Goal: Find specific page/section: Find specific page/section

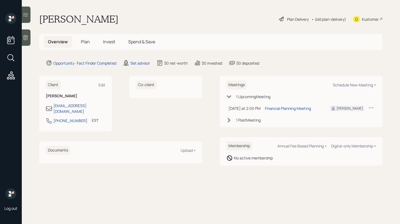
click at [87, 43] on span "Plan" at bounding box center [85, 42] width 9 height 6
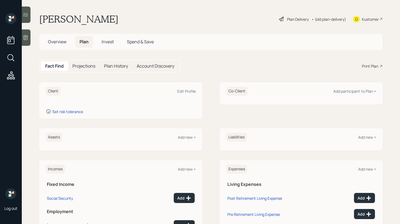
click at [26, 38] on icon at bounding box center [26, 37] width 4 height 5
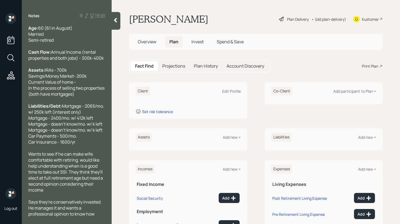
scroll to position [83, 0]
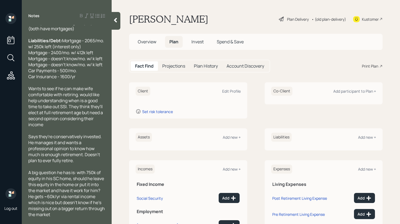
click at [117, 22] on icon at bounding box center [115, 19] width 5 height 5
